Goal: Task Accomplishment & Management: Manage account settings

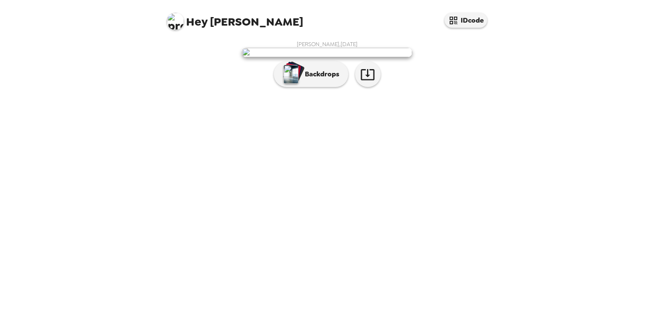
click at [175, 19] on img at bounding box center [175, 21] width 17 height 17
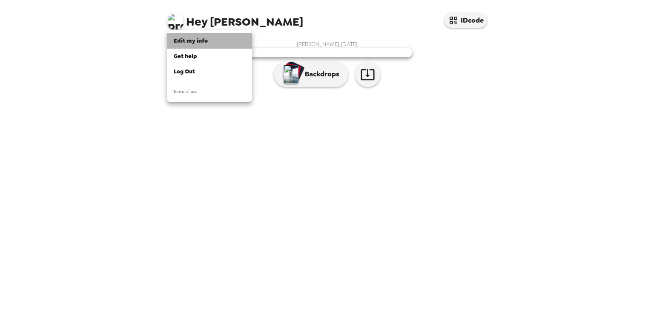
click at [206, 34] on li "Edit my info" at bounding box center [209, 40] width 85 height 15
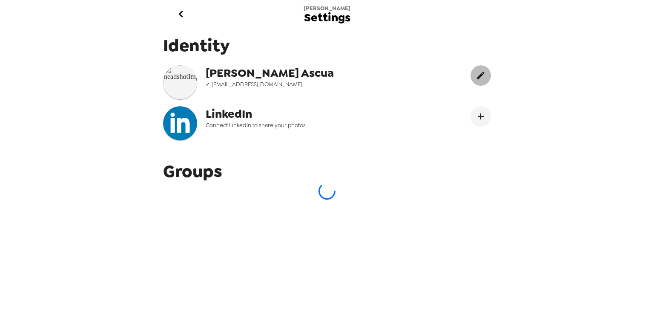
click at [477, 75] on icon "edit" at bounding box center [481, 76] width 8 height 8
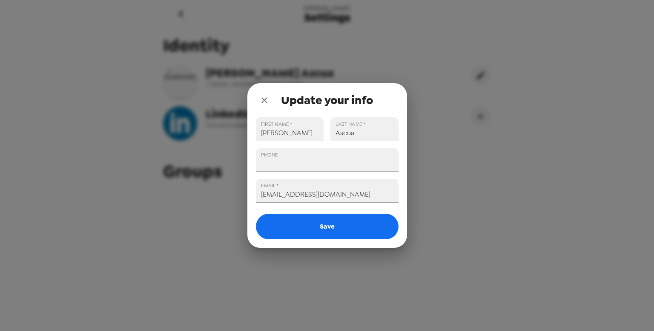
click at [263, 104] on icon "close" at bounding box center [264, 100] width 10 height 10
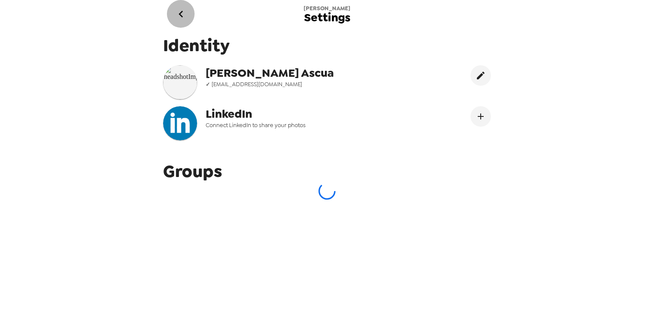
click at [181, 13] on icon "go back" at bounding box center [181, 14] width 14 height 14
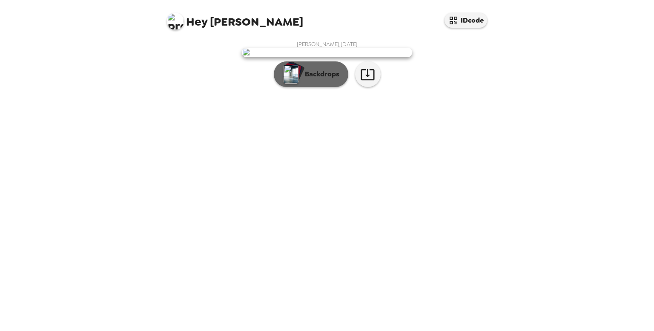
click at [312, 87] on button "Backdrops" at bounding box center [311, 74] width 75 height 26
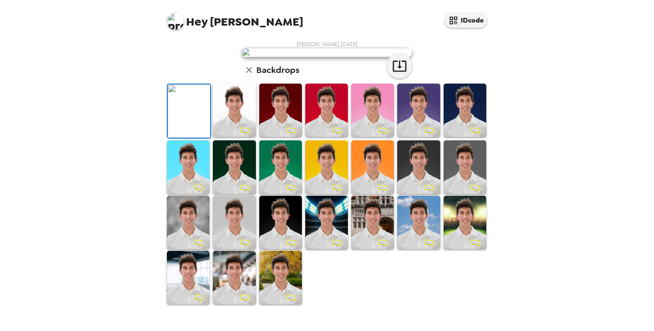
scroll to position [121, 0]
click at [235, 137] on img at bounding box center [234, 109] width 43 height 53
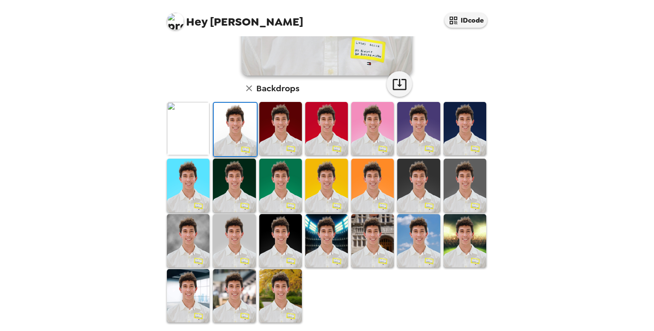
scroll to position [185, 0]
click at [320, 241] on img at bounding box center [326, 240] width 43 height 53
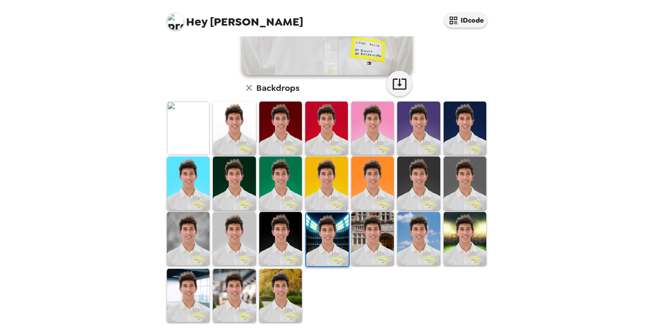
scroll to position [185, 0]
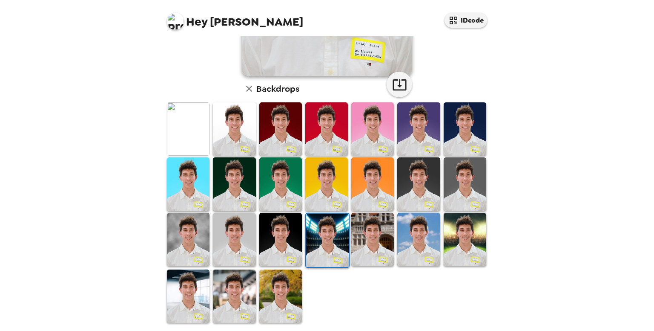
click at [191, 281] on img at bounding box center [188, 295] width 43 height 53
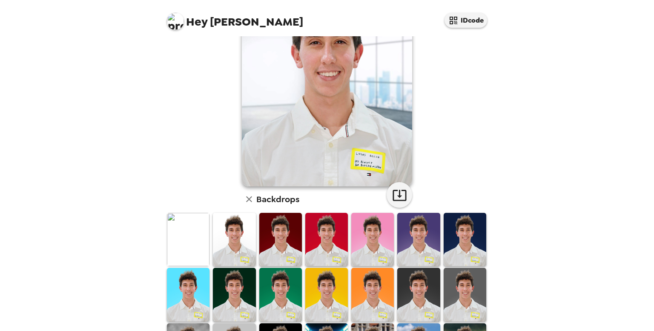
scroll to position [75, 0]
click at [328, 282] on img at bounding box center [326, 294] width 43 height 53
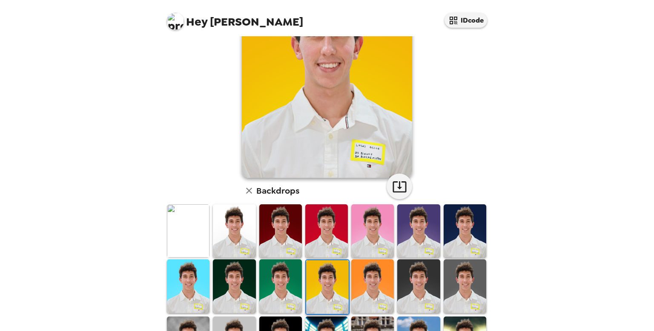
scroll to position [85, 0]
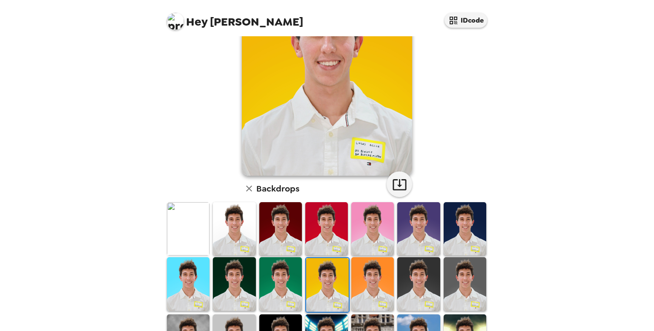
click at [240, 228] on img at bounding box center [234, 228] width 43 height 53
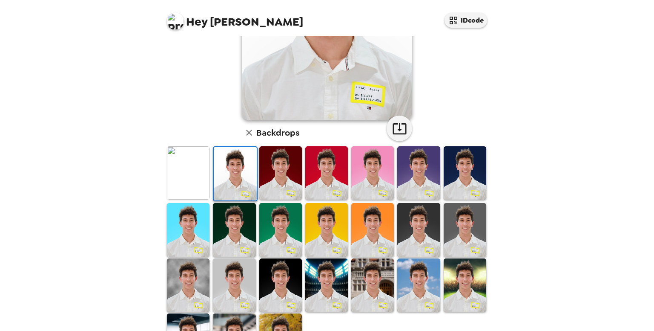
scroll to position [145, 0]
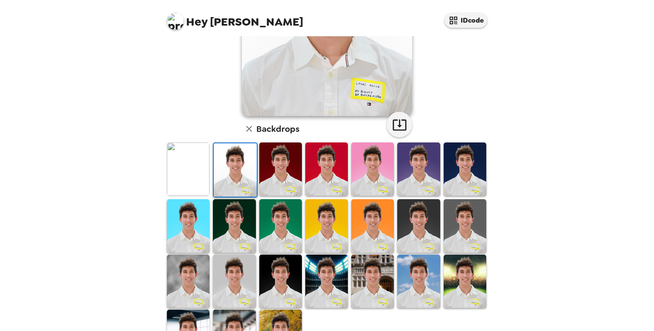
click at [456, 164] on img at bounding box center [465, 168] width 43 height 53
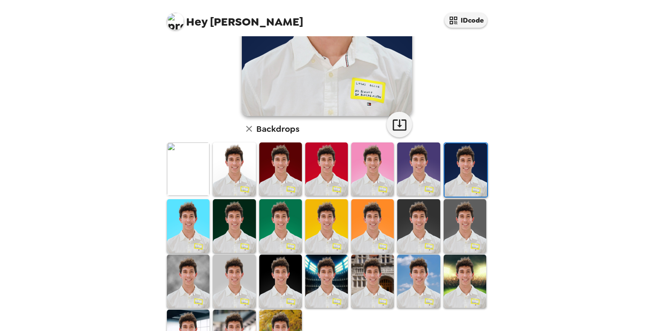
scroll to position [0, 0]
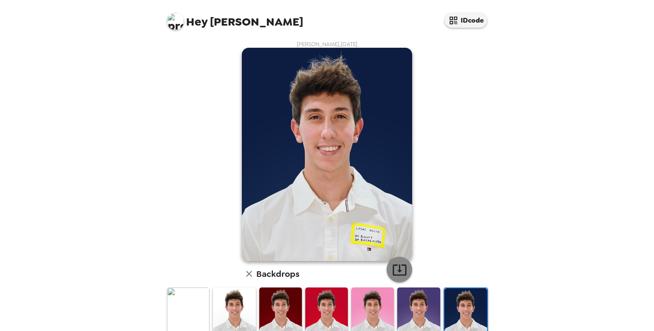
click at [393, 268] on icon "button" at bounding box center [399, 269] width 15 height 15
